Goal: Task Accomplishment & Management: Use online tool/utility

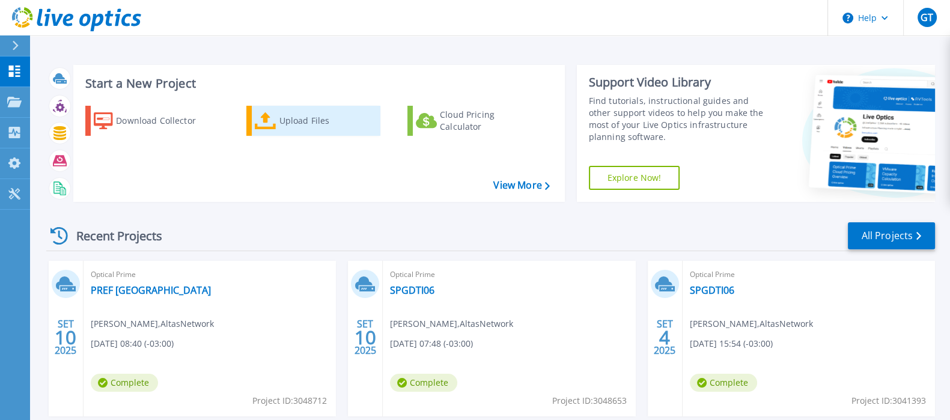
click at [255, 118] on icon at bounding box center [266, 120] width 22 height 17
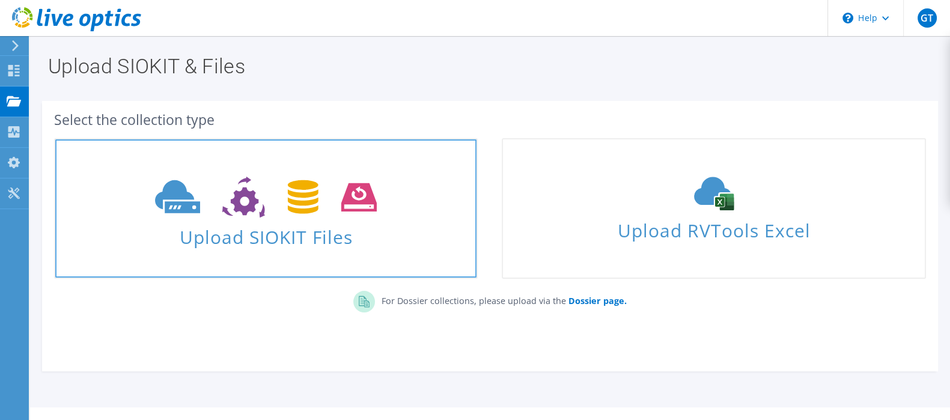
click at [242, 230] on span "Upload SIOKIT Files" at bounding box center [265, 234] width 421 height 26
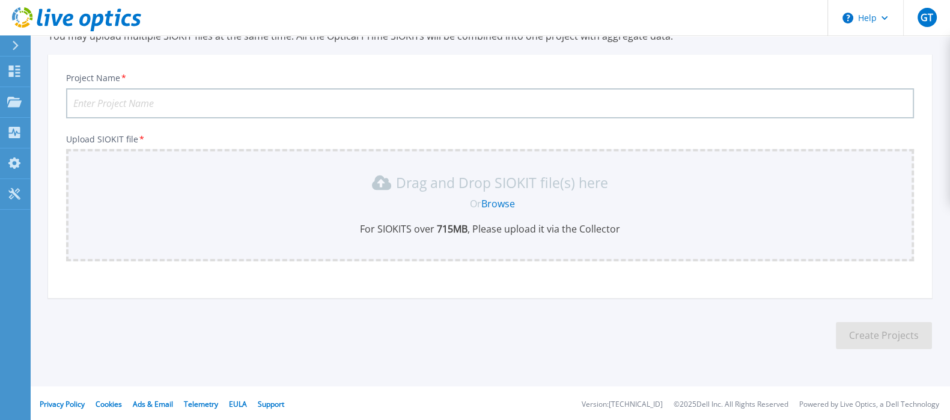
scroll to position [58, 0]
click at [614, 106] on input "Project Name *" at bounding box center [490, 102] width 848 height 30
type input "PRODEMGE V2"
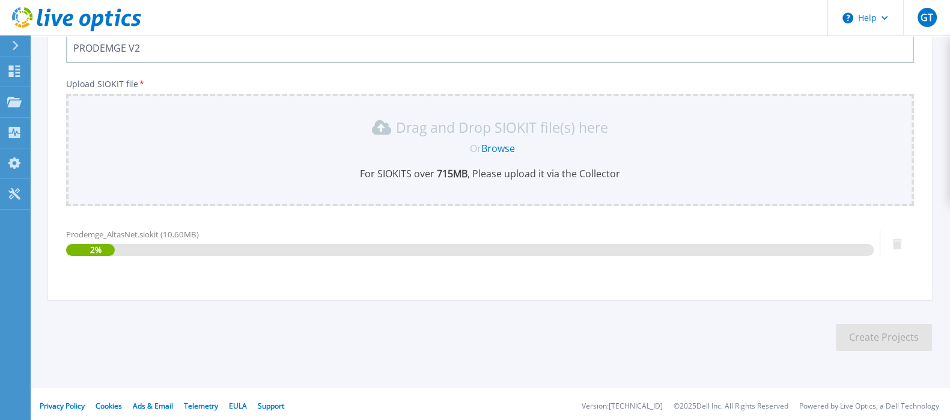
scroll to position [115, 0]
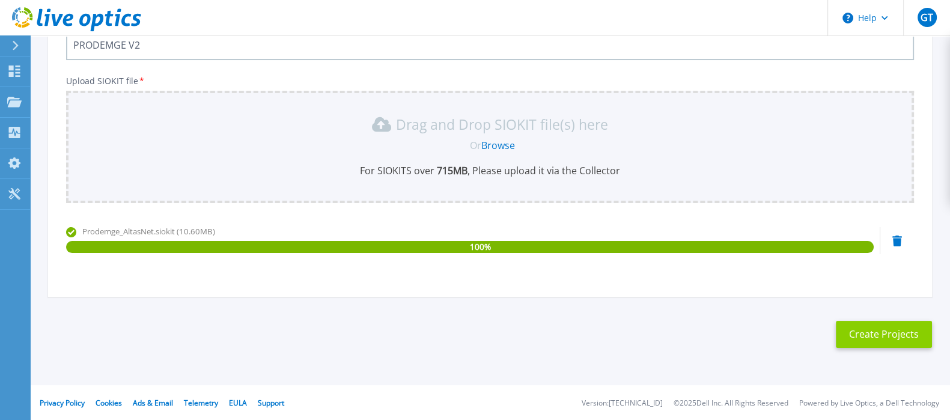
click at [858, 336] on button "Create Projects" at bounding box center [884, 334] width 96 height 27
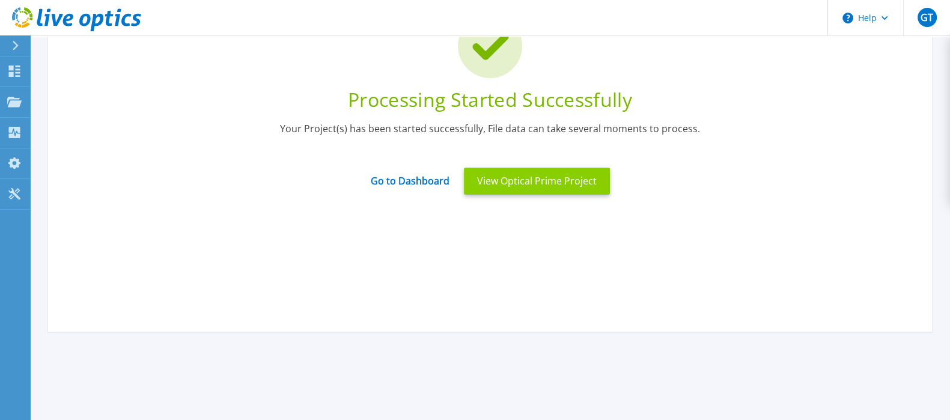
click at [502, 183] on button "View Optical Prime Project" at bounding box center [537, 181] width 146 height 27
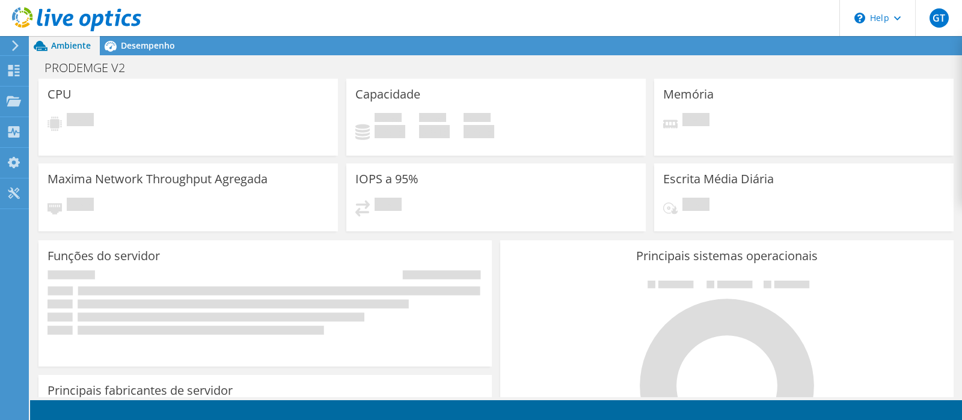
click at [475, 65] on div "PRODEMGE V2 Imprimir" at bounding box center [496, 68] width 932 height 22
click at [240, 61] on div "PRODEMGE V2 Imprimir" at bounding box center [496, 68] width 932 height 22
